Goal: Task Accomplishment & Management: Manage account settings

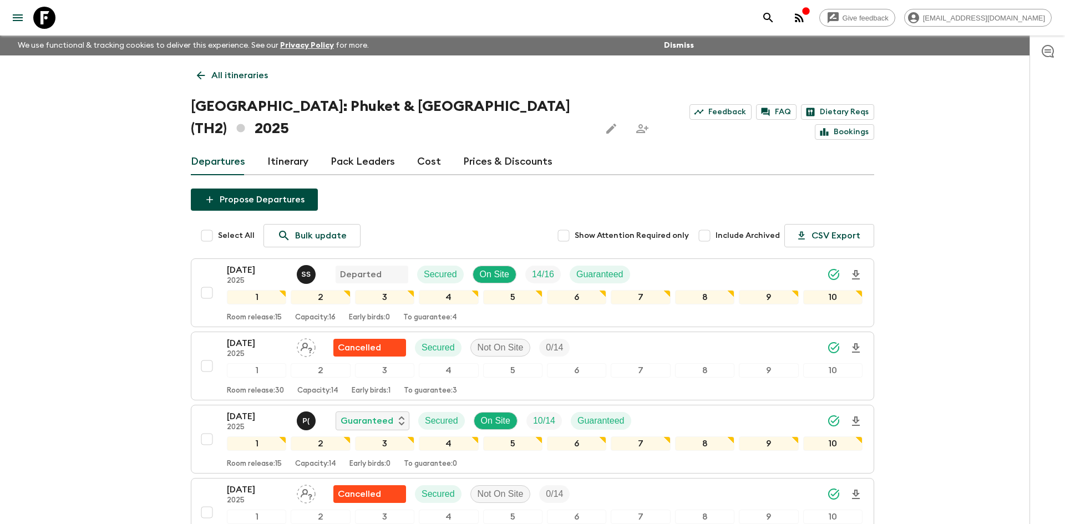
click at [230, 71] on p "All itineraries" at bounding box center [239, 75] width 57 height 13
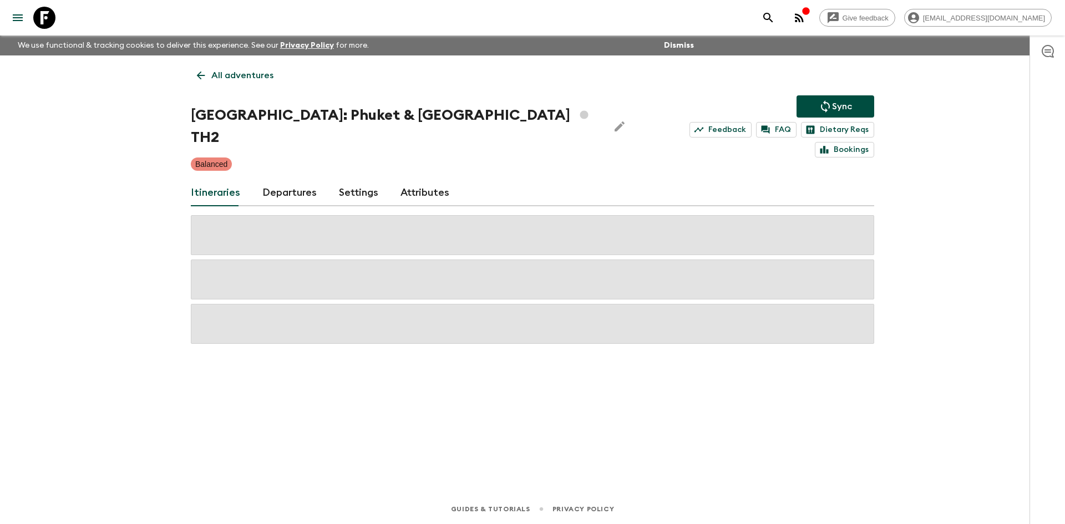
click at [230, 71] on p "All adventures" at bounding box center [242, 75] width 62 height 13
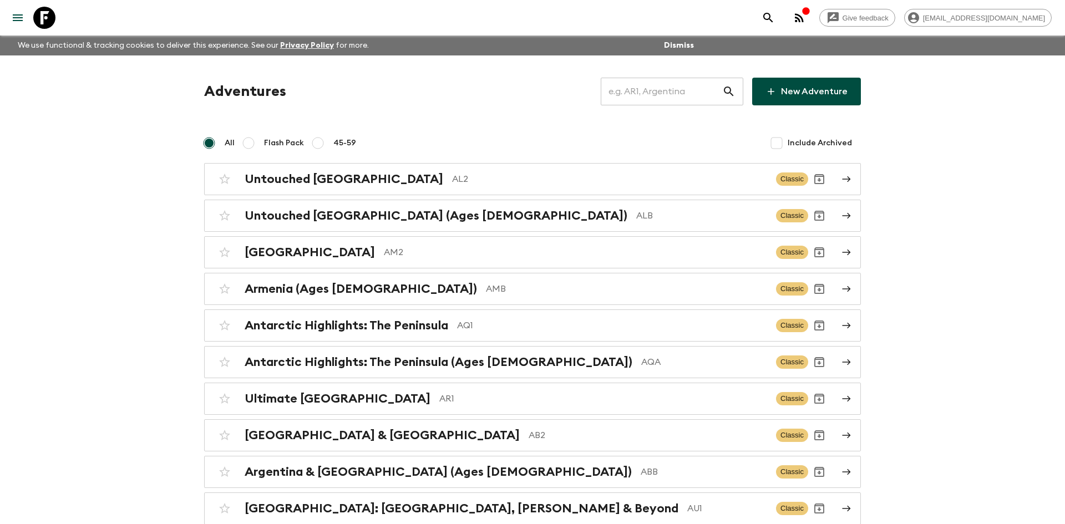
click at [616, 87] on input "text" at bounding box center [661, 91] width 121 height 31
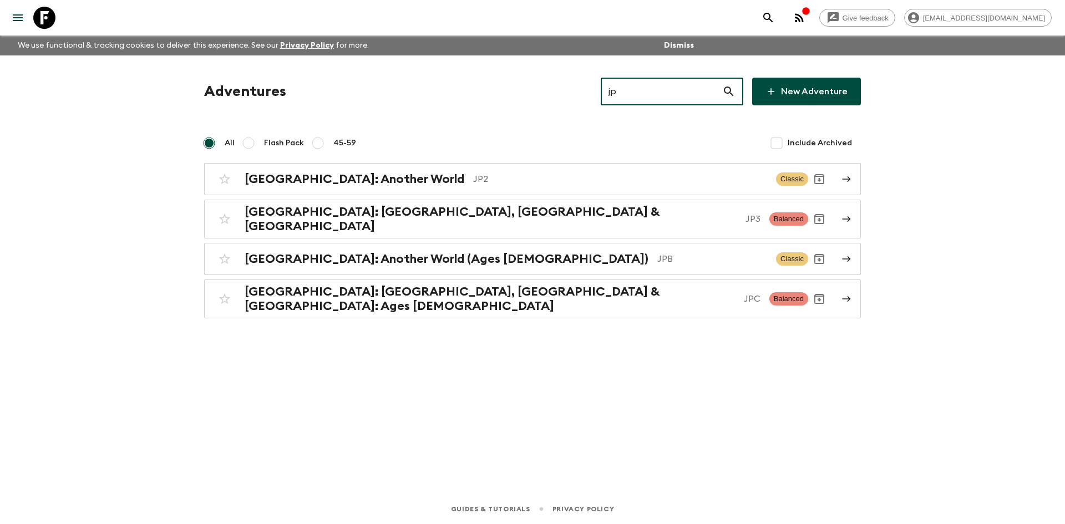
type input "jp3"
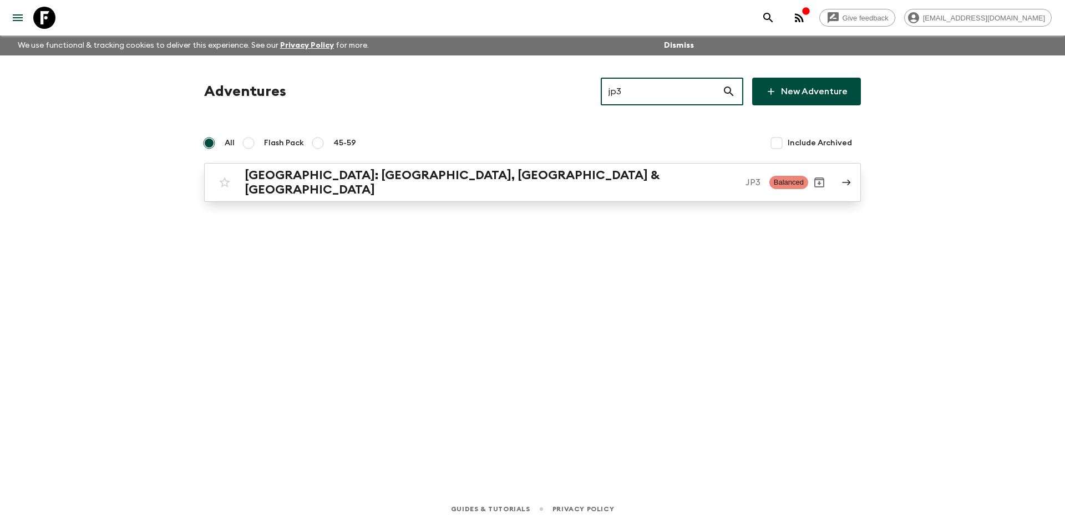
click at [315, 171] on div "[GEOGRAPHIC_DATA]: [GEOGRAPHIC_DATA], Kanazawa & [GEOGRAPHIC_DATA] JP3 Balanced" at bounding box center [511, 182] width 595 height 29
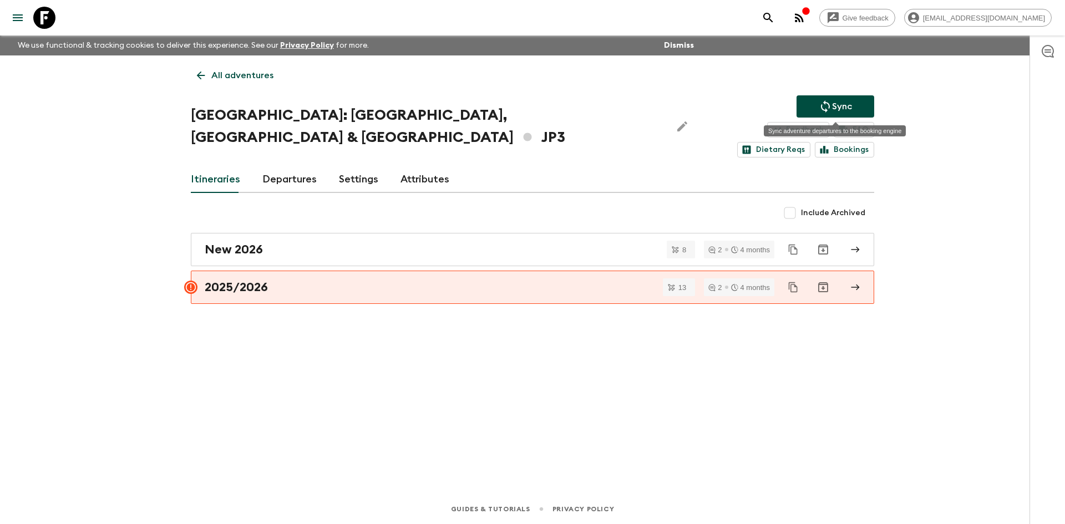
click at [851, 100] on p "Sync" at bounding box center [842, 106] width 20 height 13
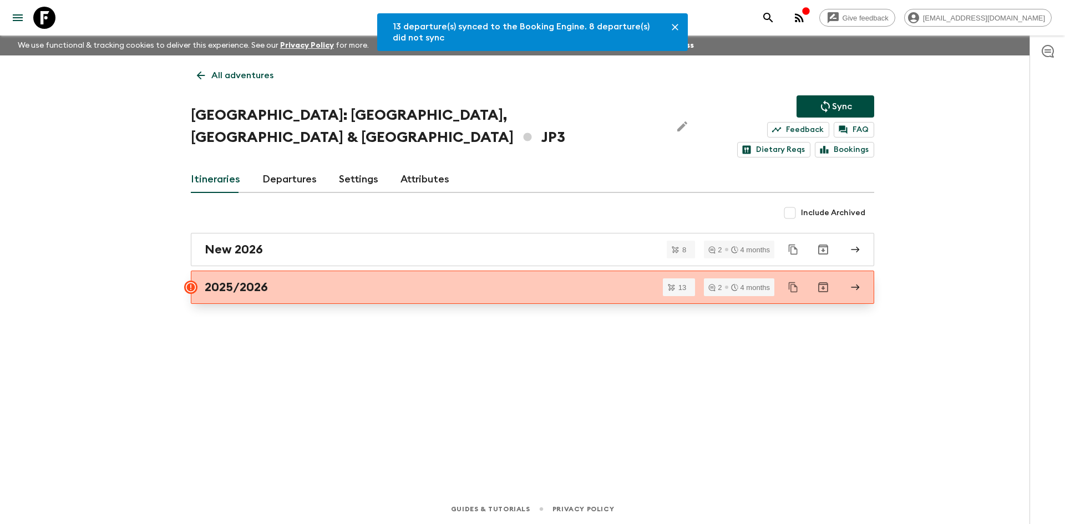
click at [301, 280] on div "2025/2026" at bounding box center [522, 287] width 635 height 14
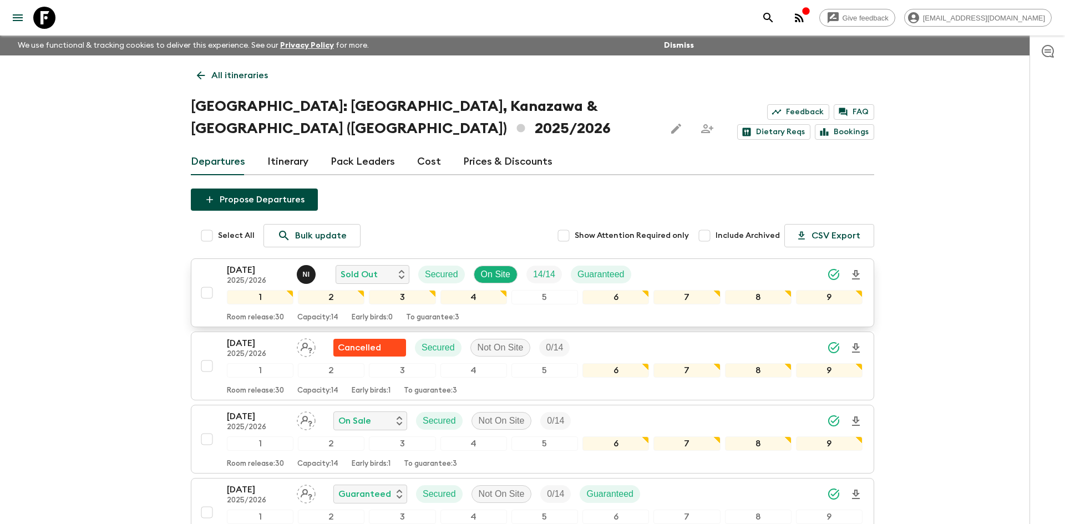
click at [685, 263] on div "[DATE] 2025/2026 N I Sold Out Secured On Site 14 / 14 Guaranteed" at bounding box center [545, 274] width 636 height 22
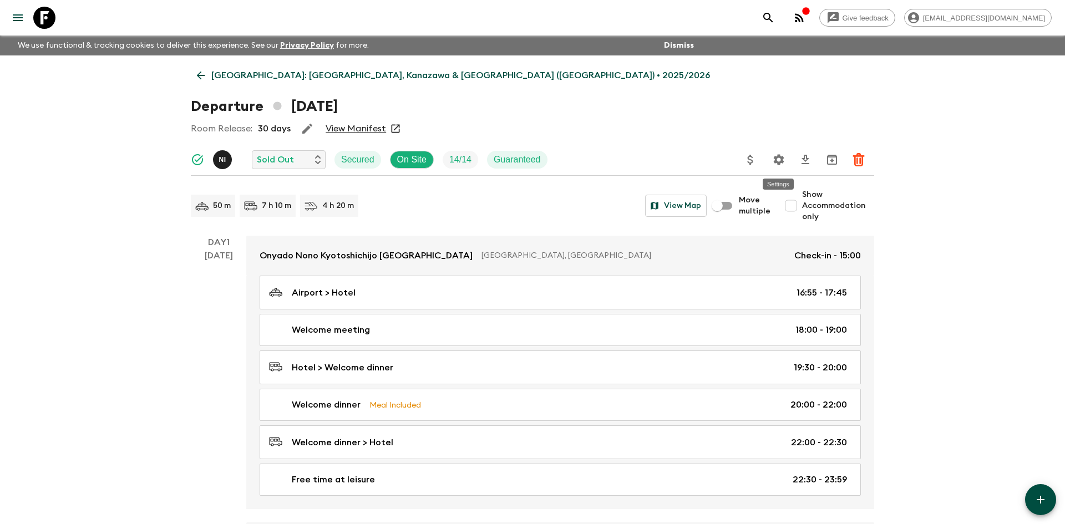
click at [781, 149] on button "Settings" at bounding box center [779, 160] width 22 height 22
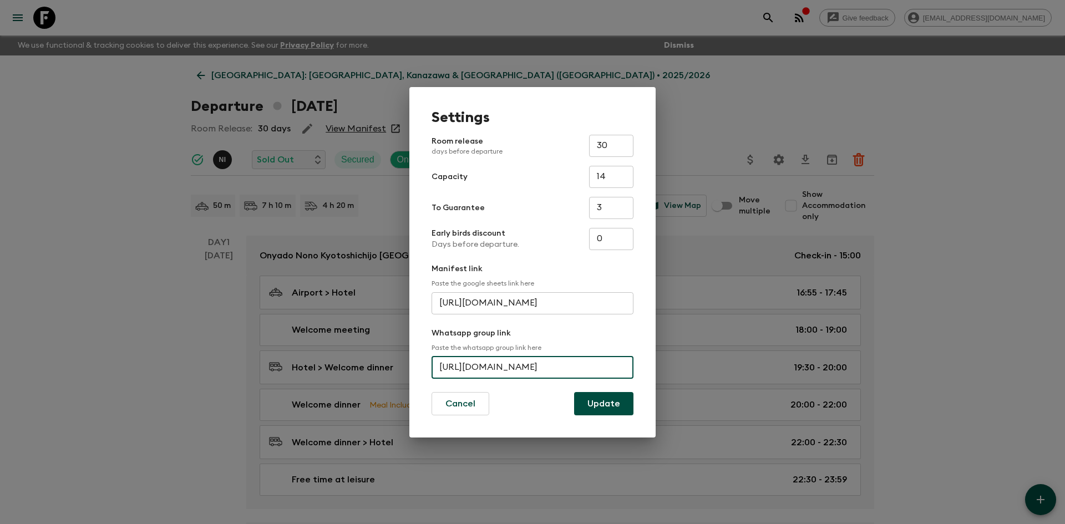
scroll to position [0, 40]
drag, startPoint x: 440, startPoint y: 364, endPoint x: 636, endPoint y: 363, distance: 195.8
click at [636, 363] on div "Settings Room release days before departure 30 ​ Capacity 14 ​ To Guarantee 3 ​…" at bounding box center [532, 262] width 246 height 351
